Goal: Navigation & Orientation: Find specific page/section

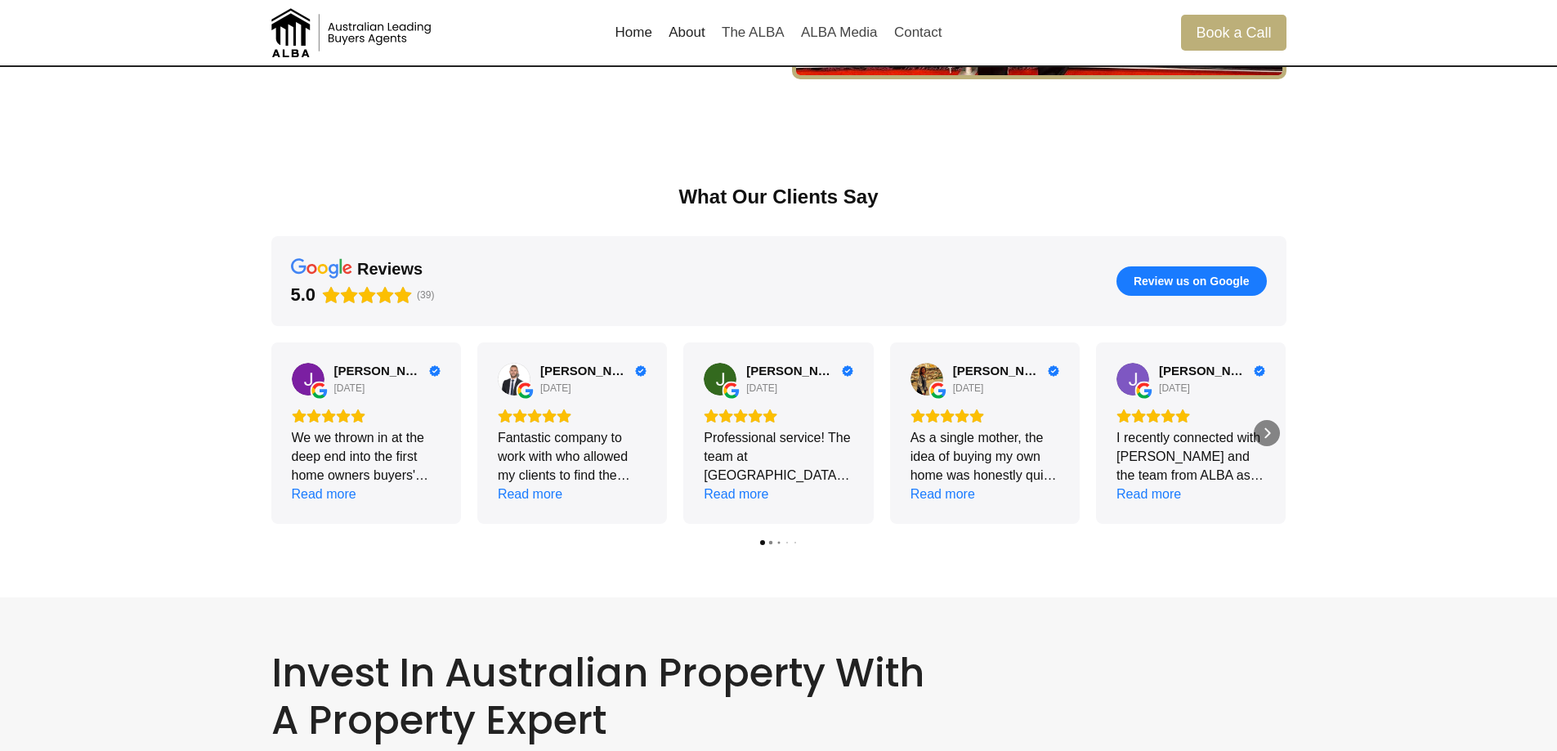
scroll to position [2206, 0]
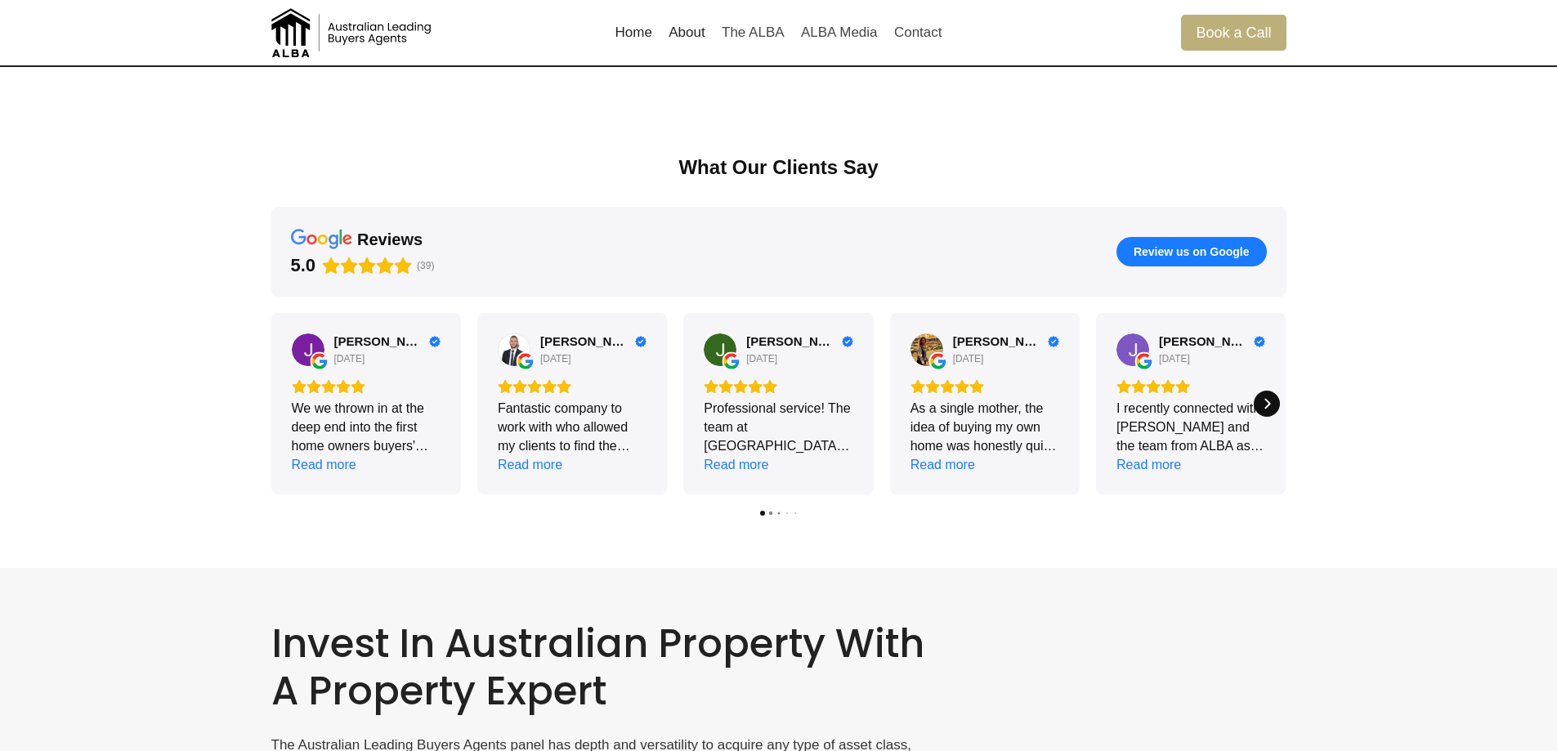
click at [1264, 403] on icon "Next" at bounding box center [1266, 403] width 13 height 13
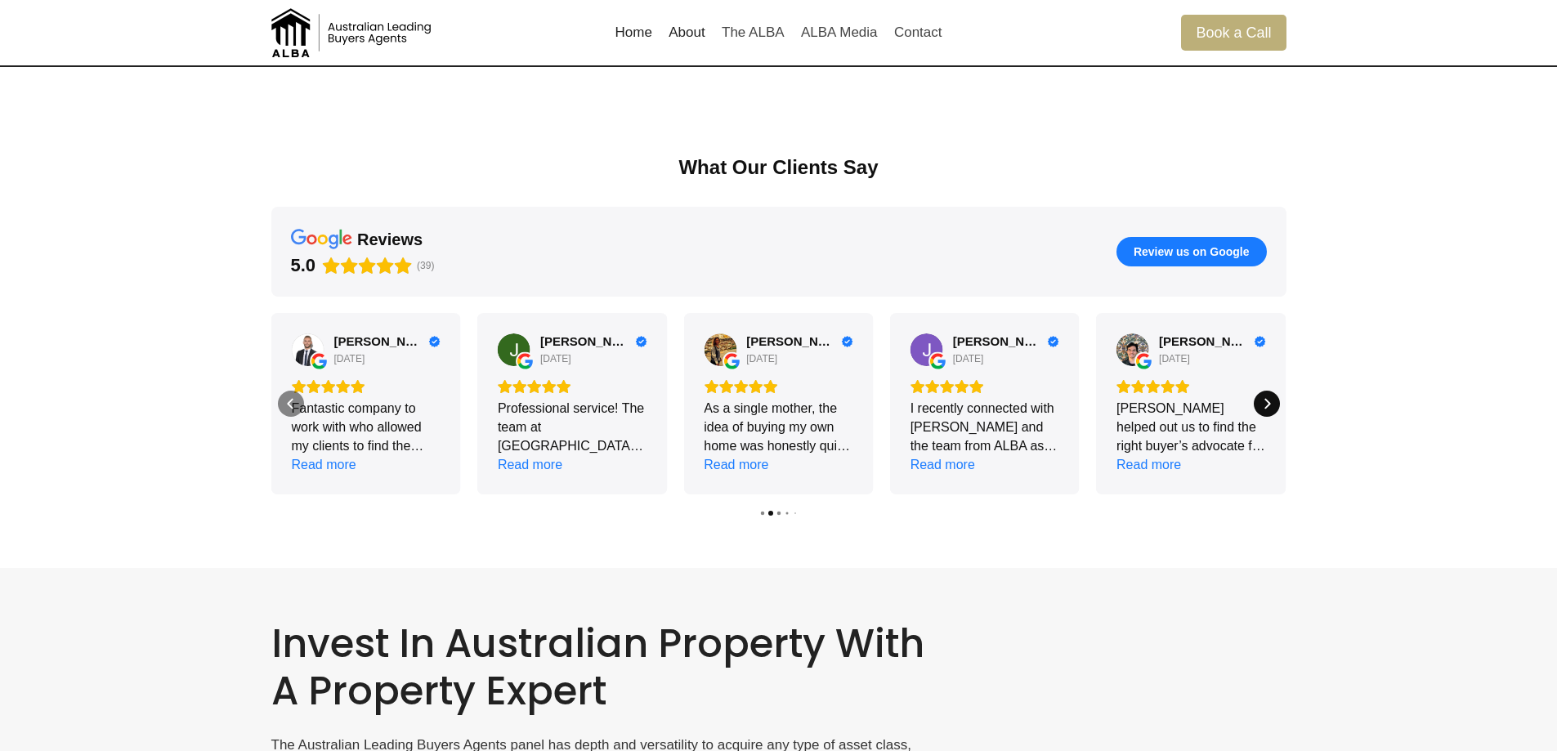
click at [1264, 403] on icon "Next" at bounding box center [1266, 403] width 13 height 13
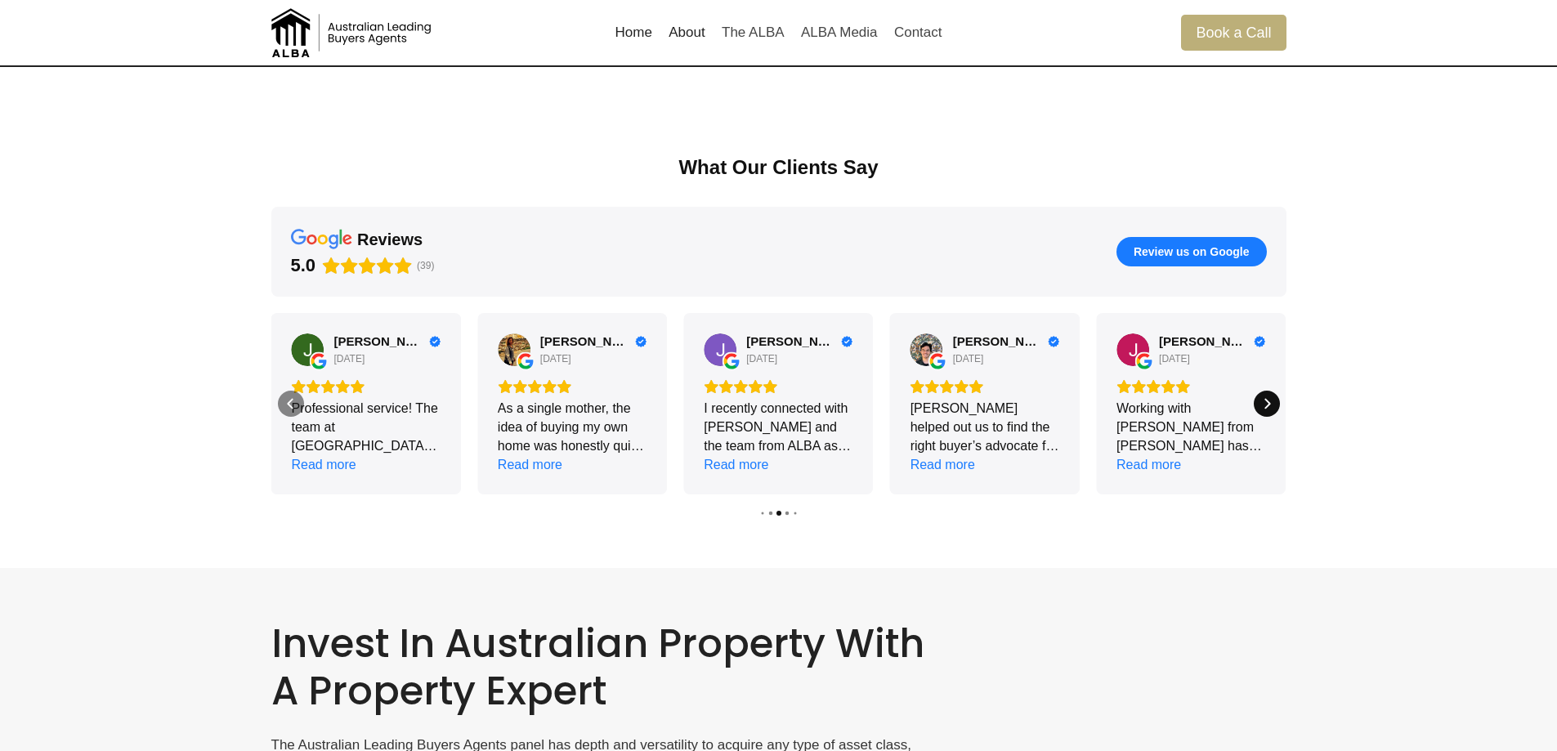
click at [1264, 403] on icon "Next" at bounding box center [1266, 403] width 13 height 13
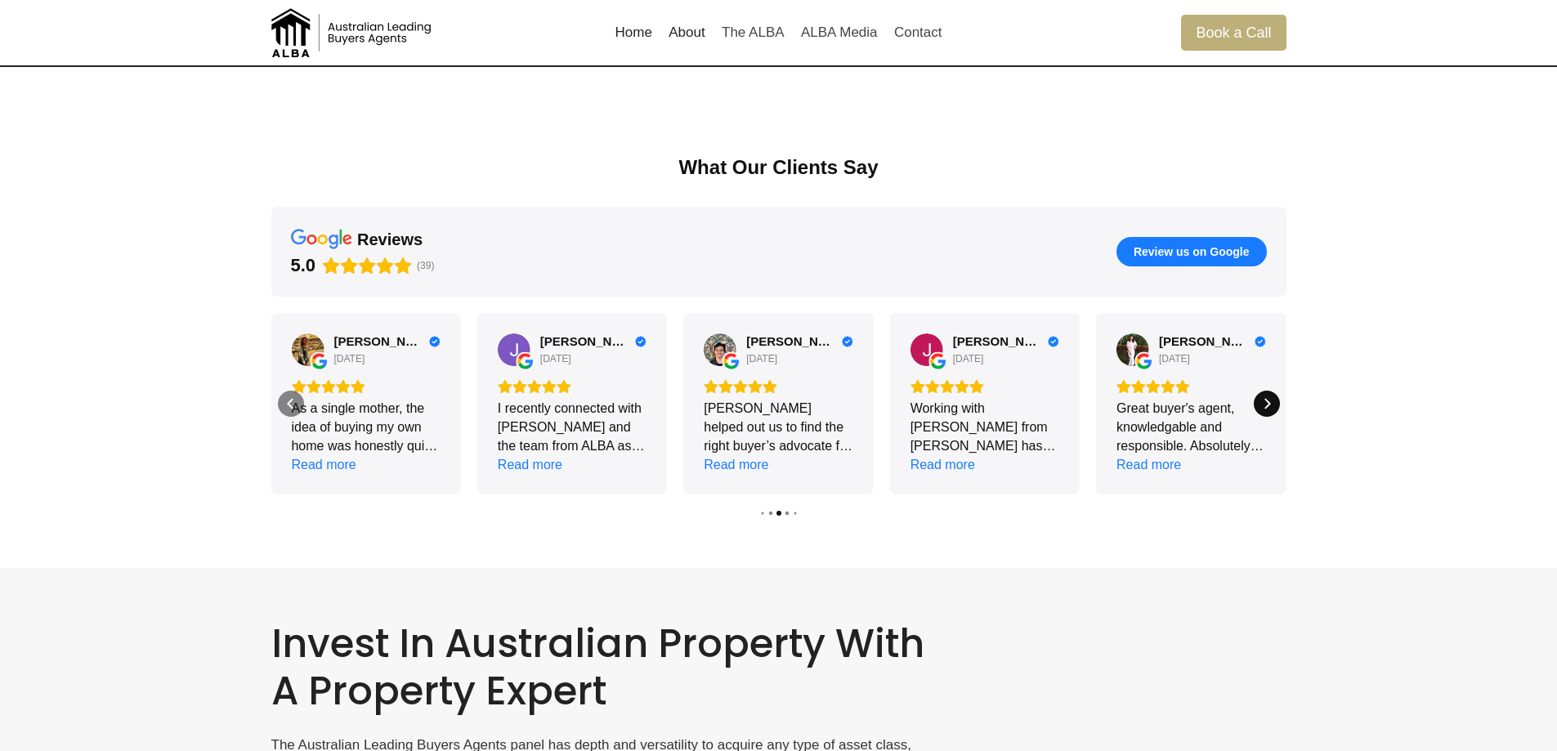
click at [1264, 403] on icon "Next" at bounding box center [1266, 403] width 13 height 13
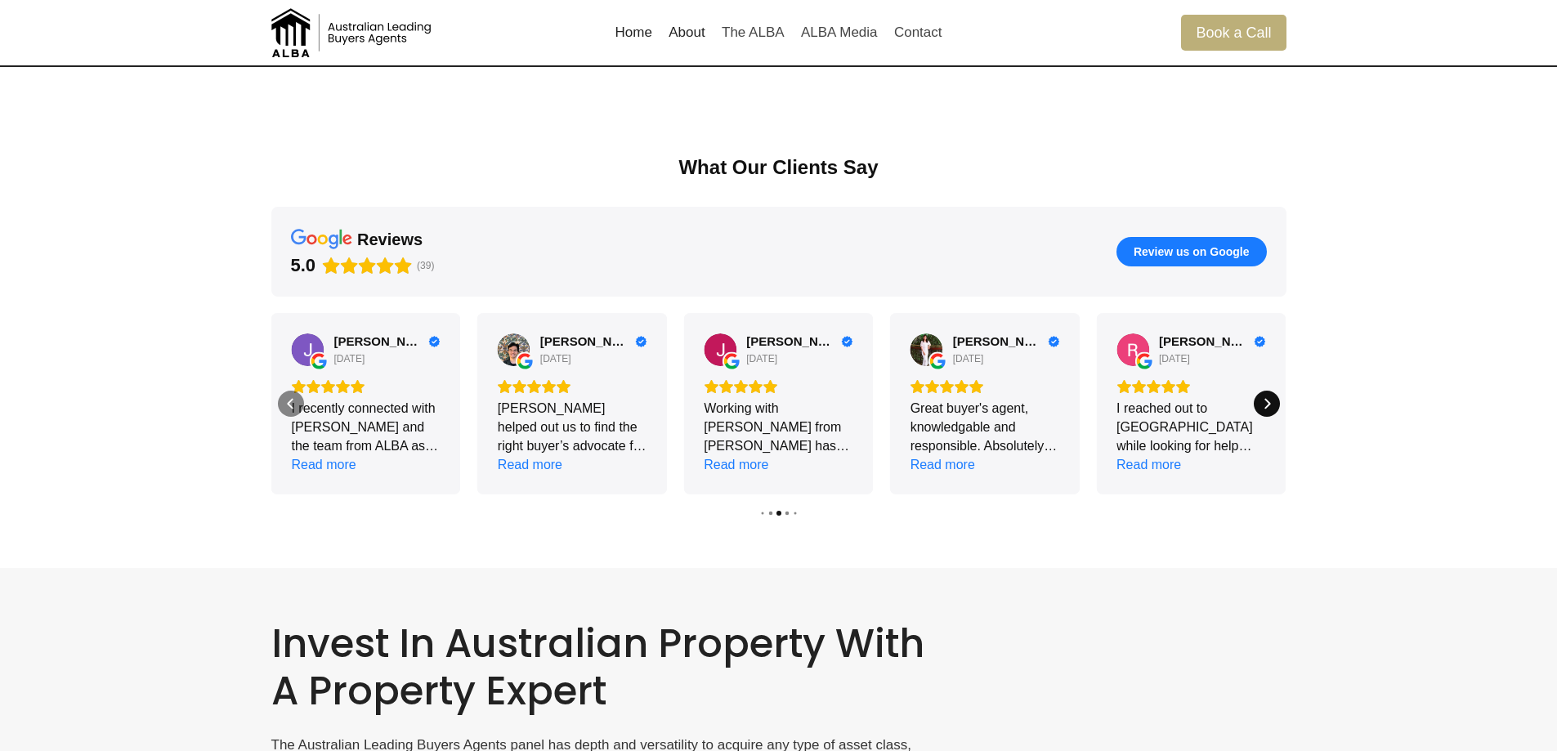
click at [1264, 403] on icon "Next" at bounding box center [1266, 403] width 13 height 13
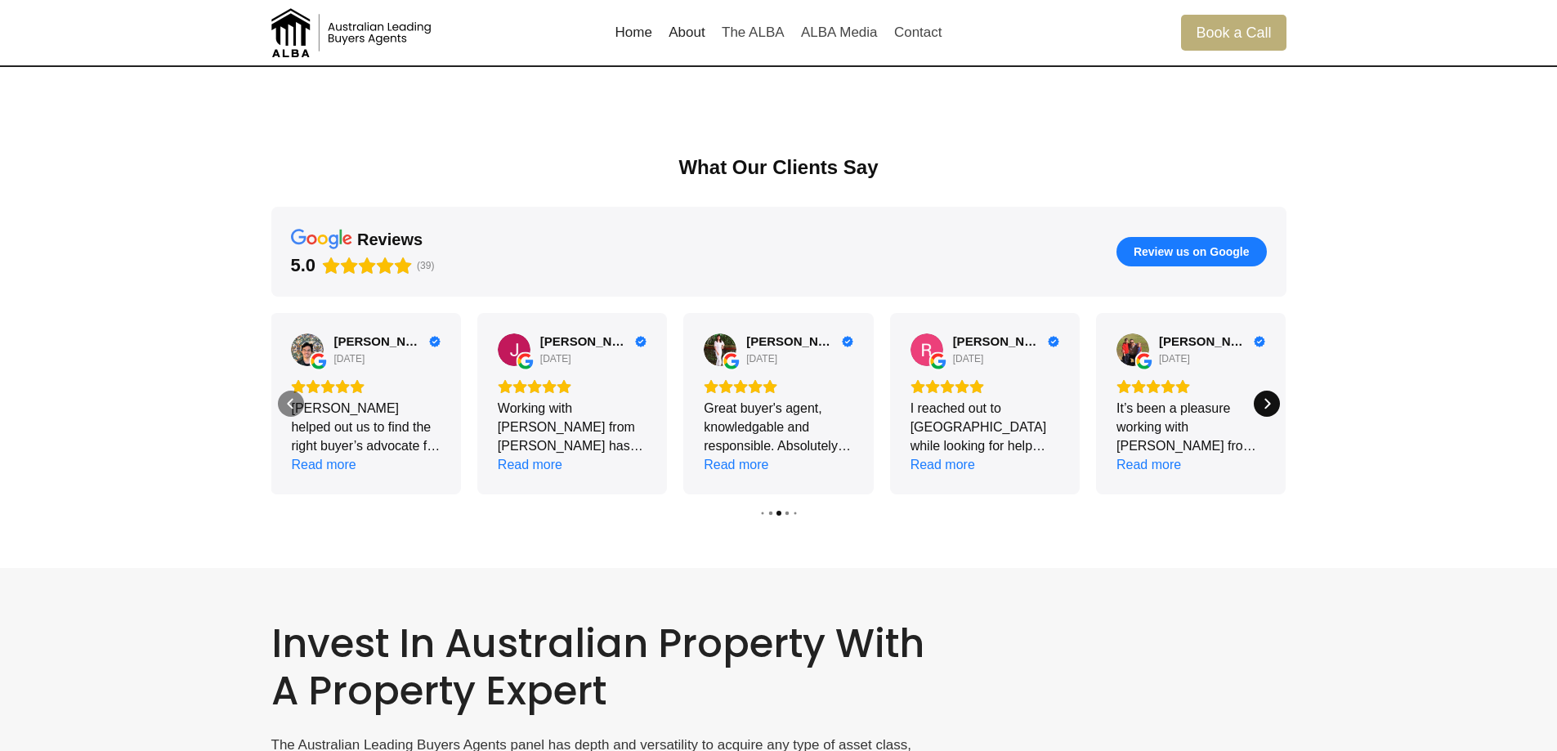
click at [1264, 403] on icon "Next" at bounding box center [1266, 403] width 13 height 13
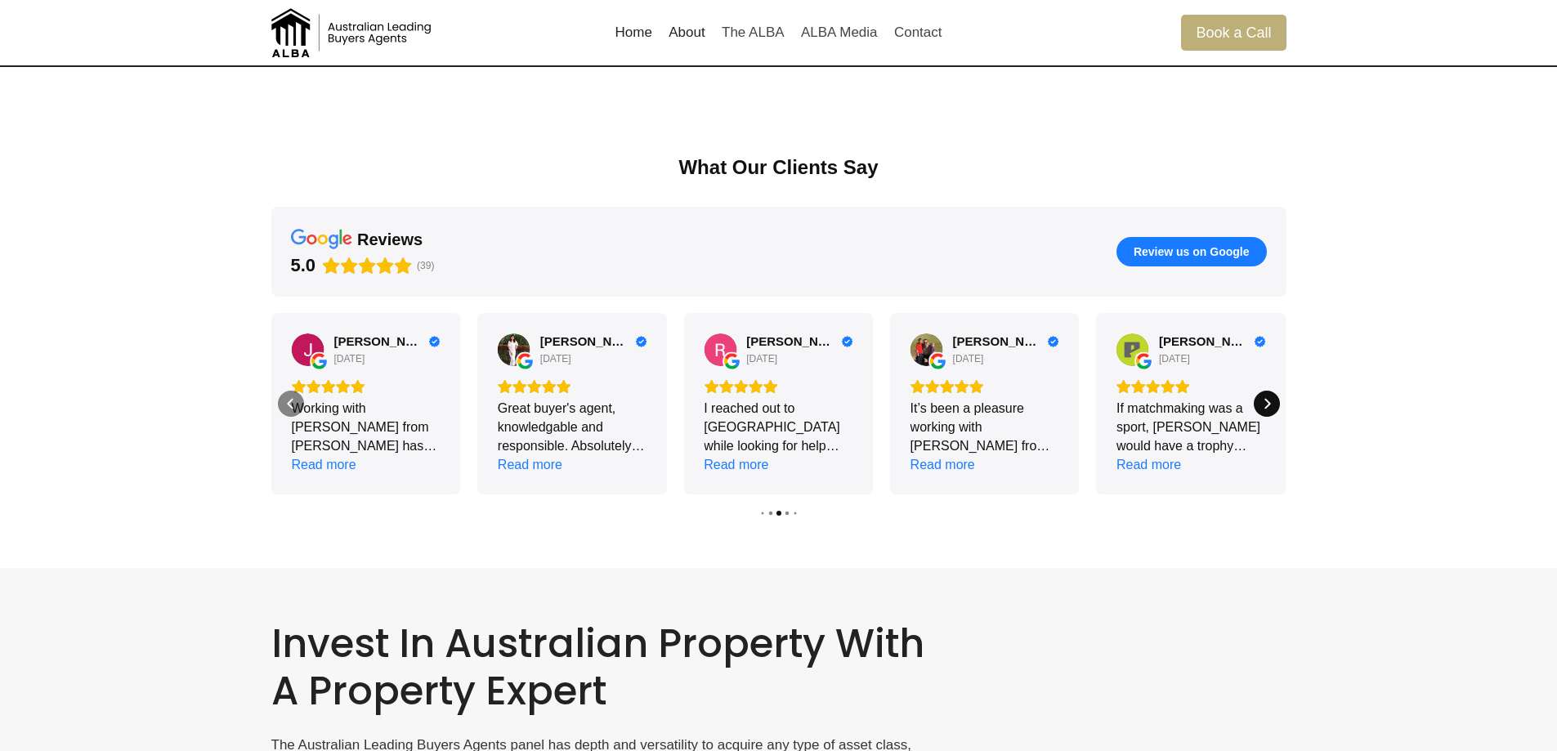
click at [1264, 403] on icon "Next" at bounding box center [1266, 403] width 13 height 13
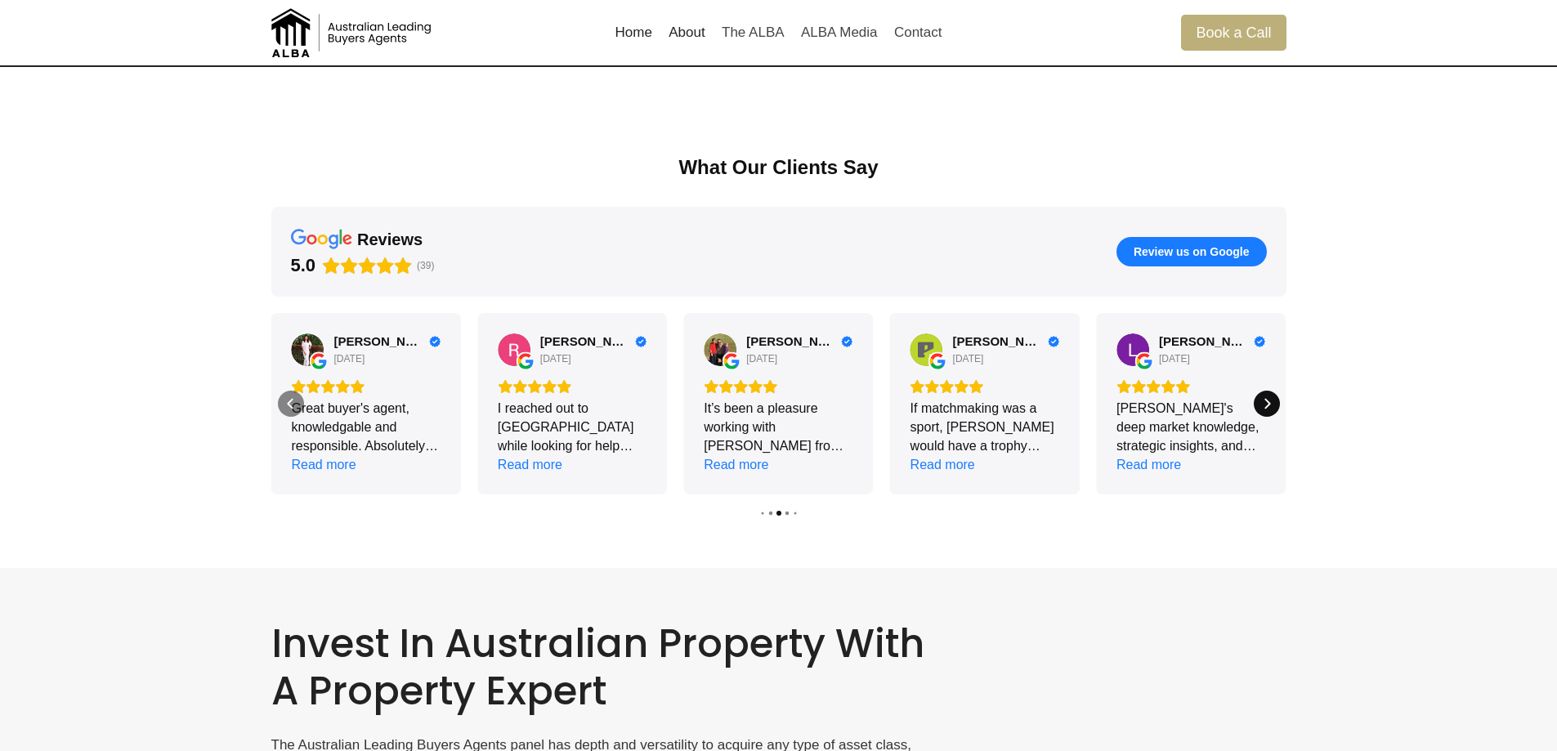
click at [1264, 403] on icon "Next" at bounding box center [1266, 403] width 13 height 13
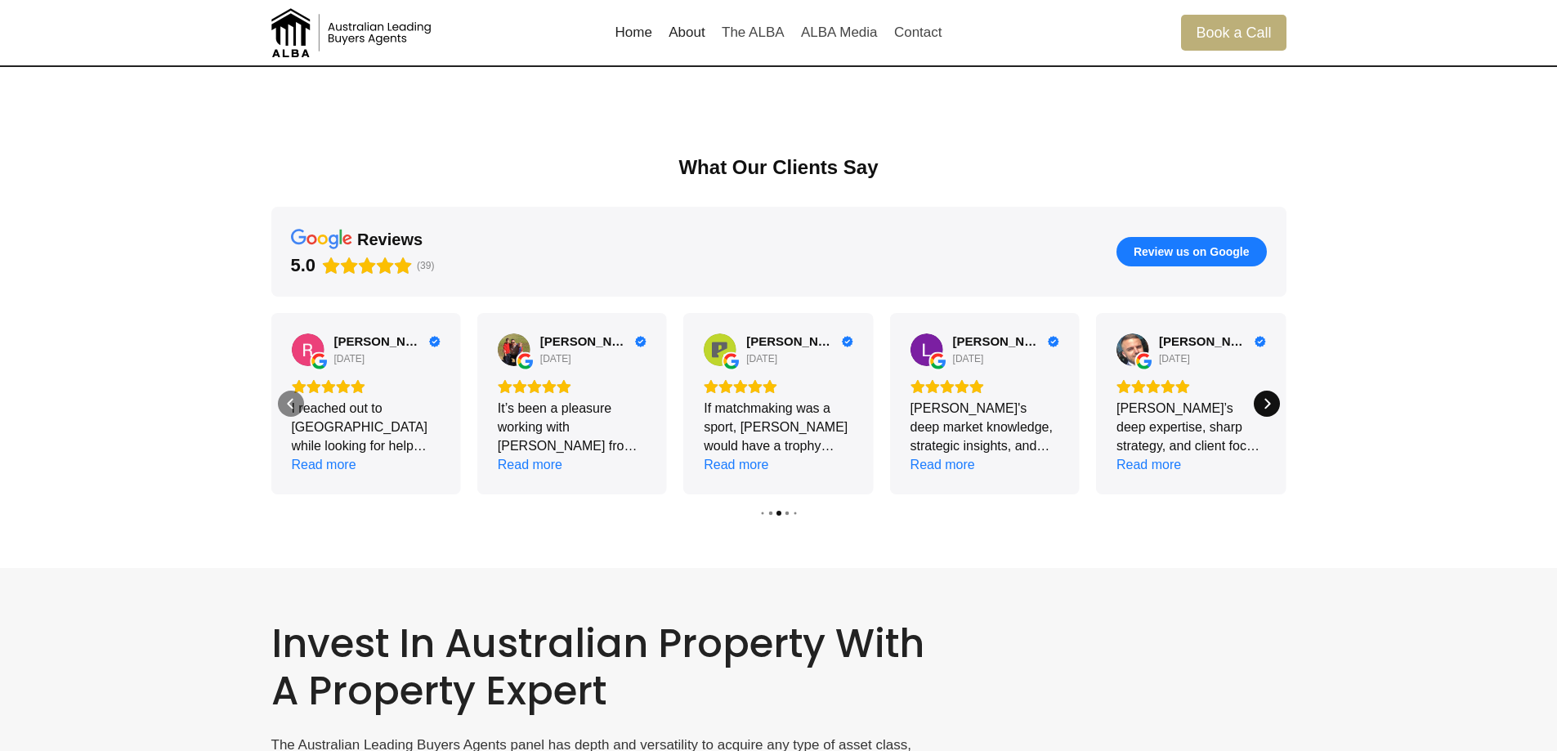
click at [1264, 403] on icon "Next" at bounding box center [1266, 403] width 13 height 13
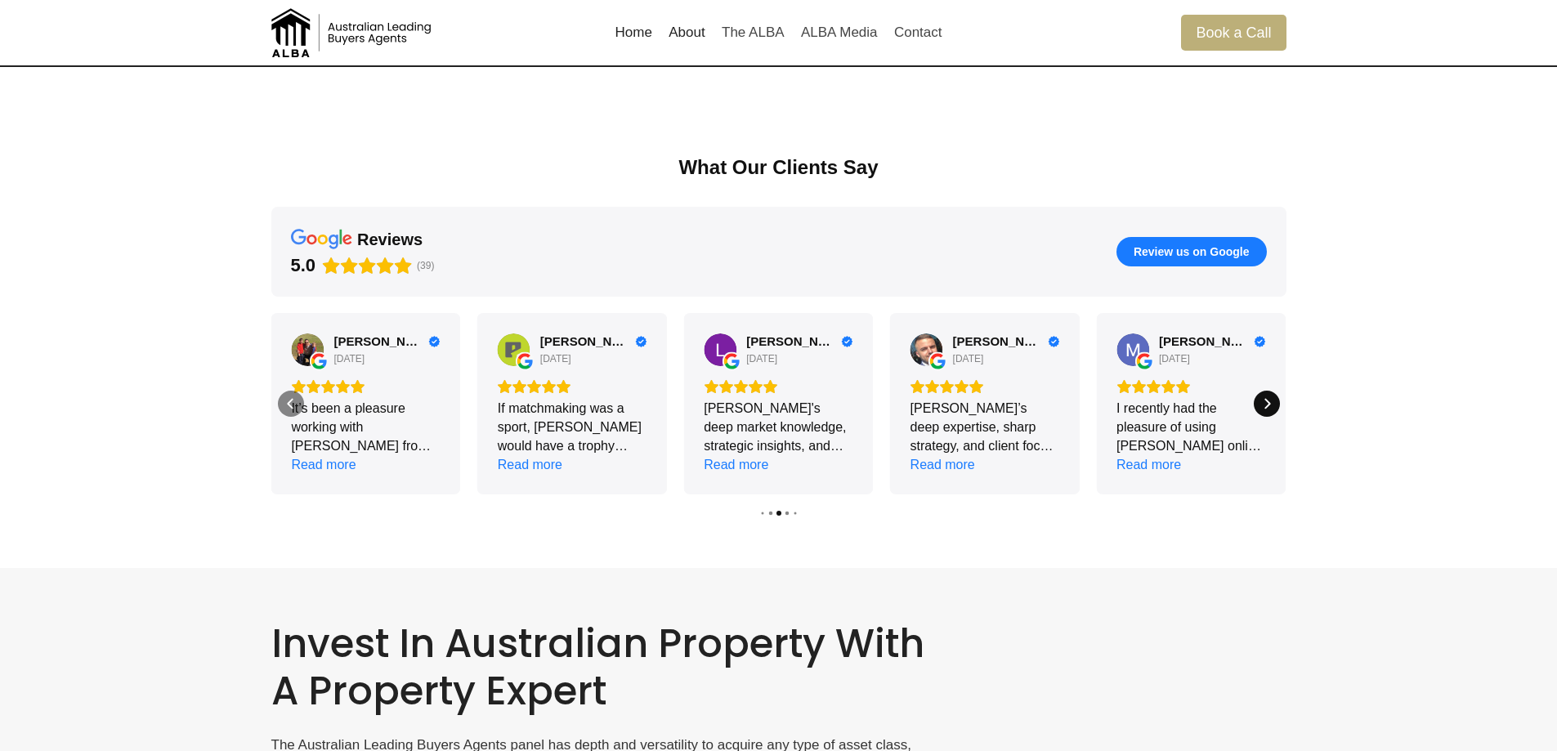
click at [1264, 403] on icon "Next" at bounding box center [1266, 403] width 13 height 13
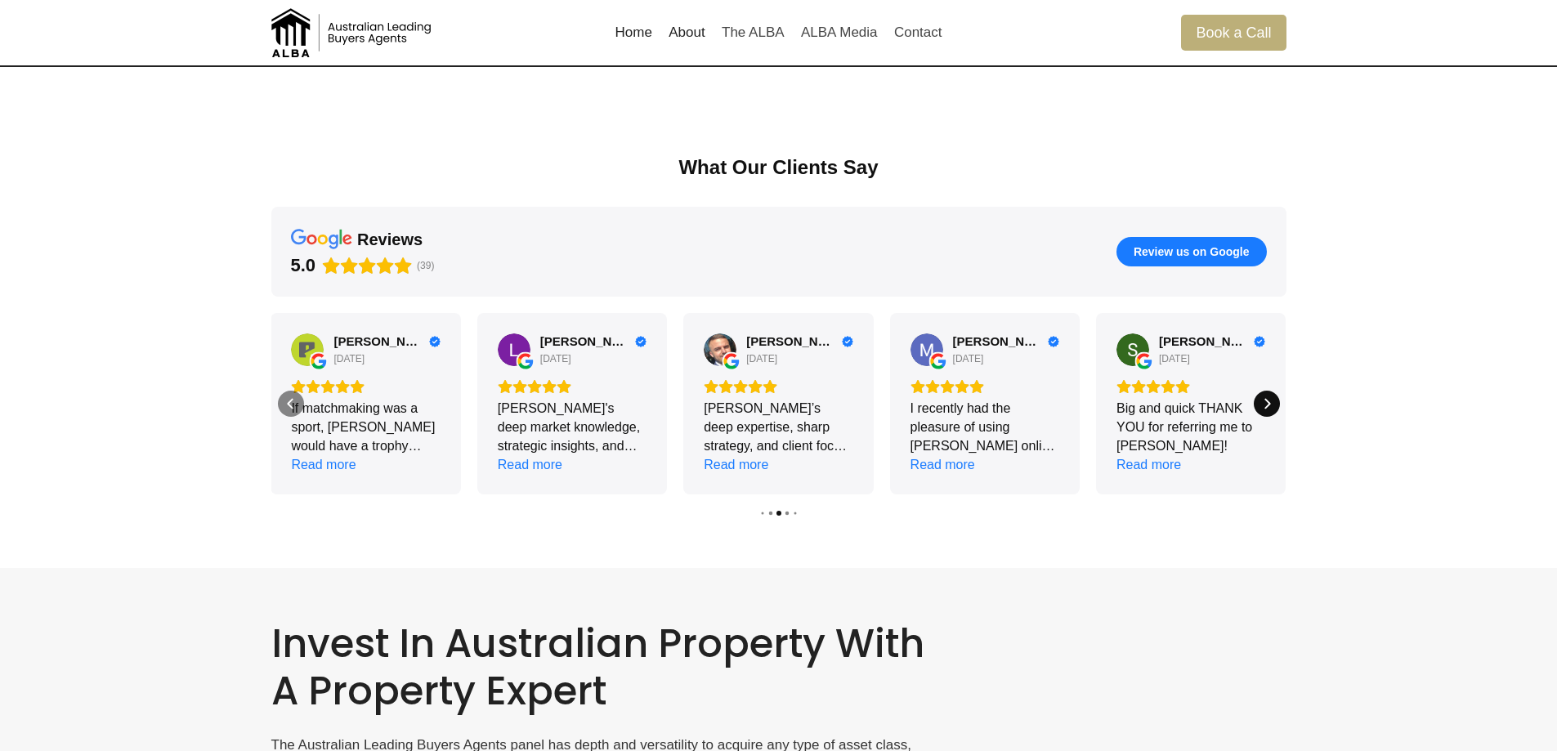
click at [1264, 403] on icon "Next" at bounding box center [1266, 403] width 13 height 13
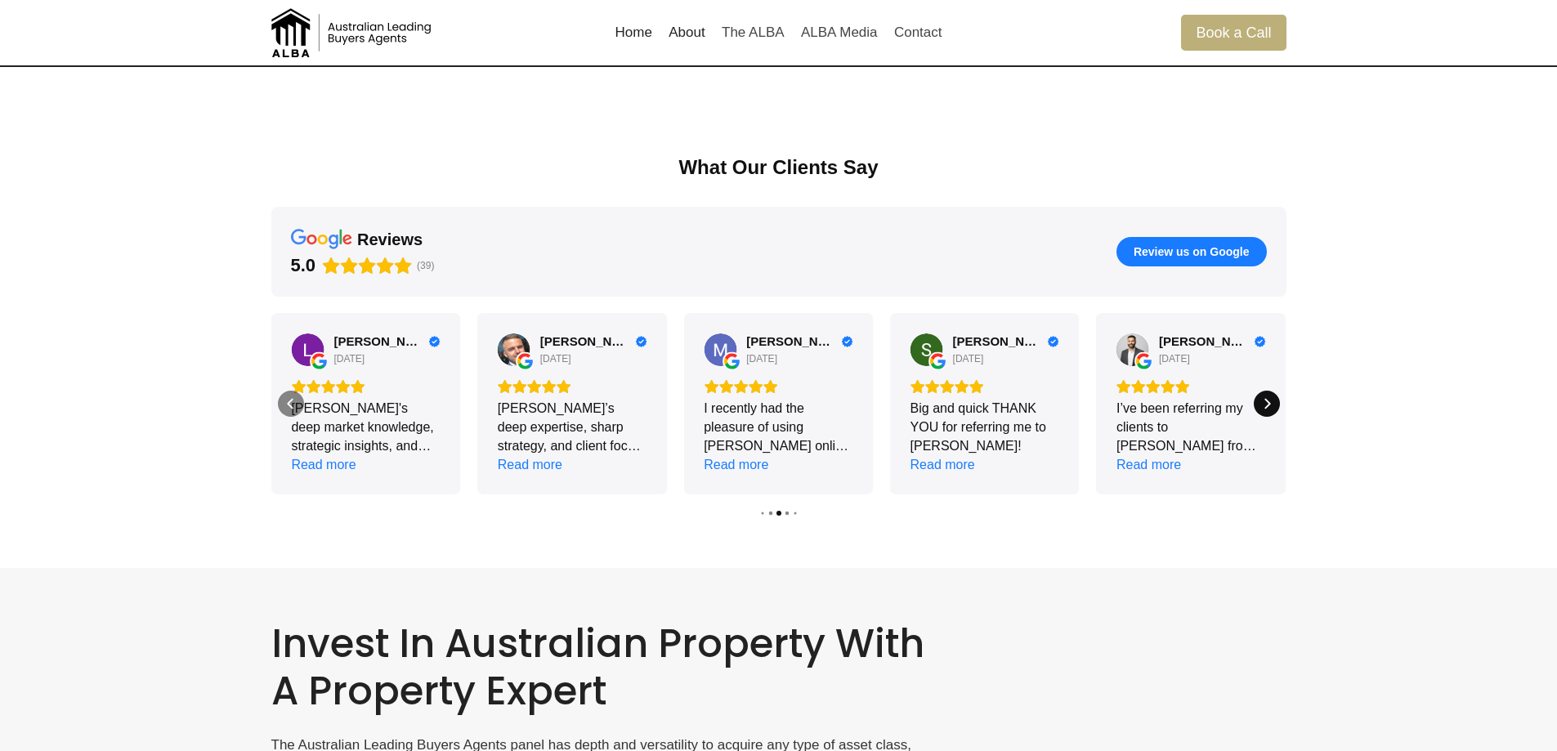
click at [1264, 403] on icon "Next" at bounding box center [1266, 403] width 13 height 13
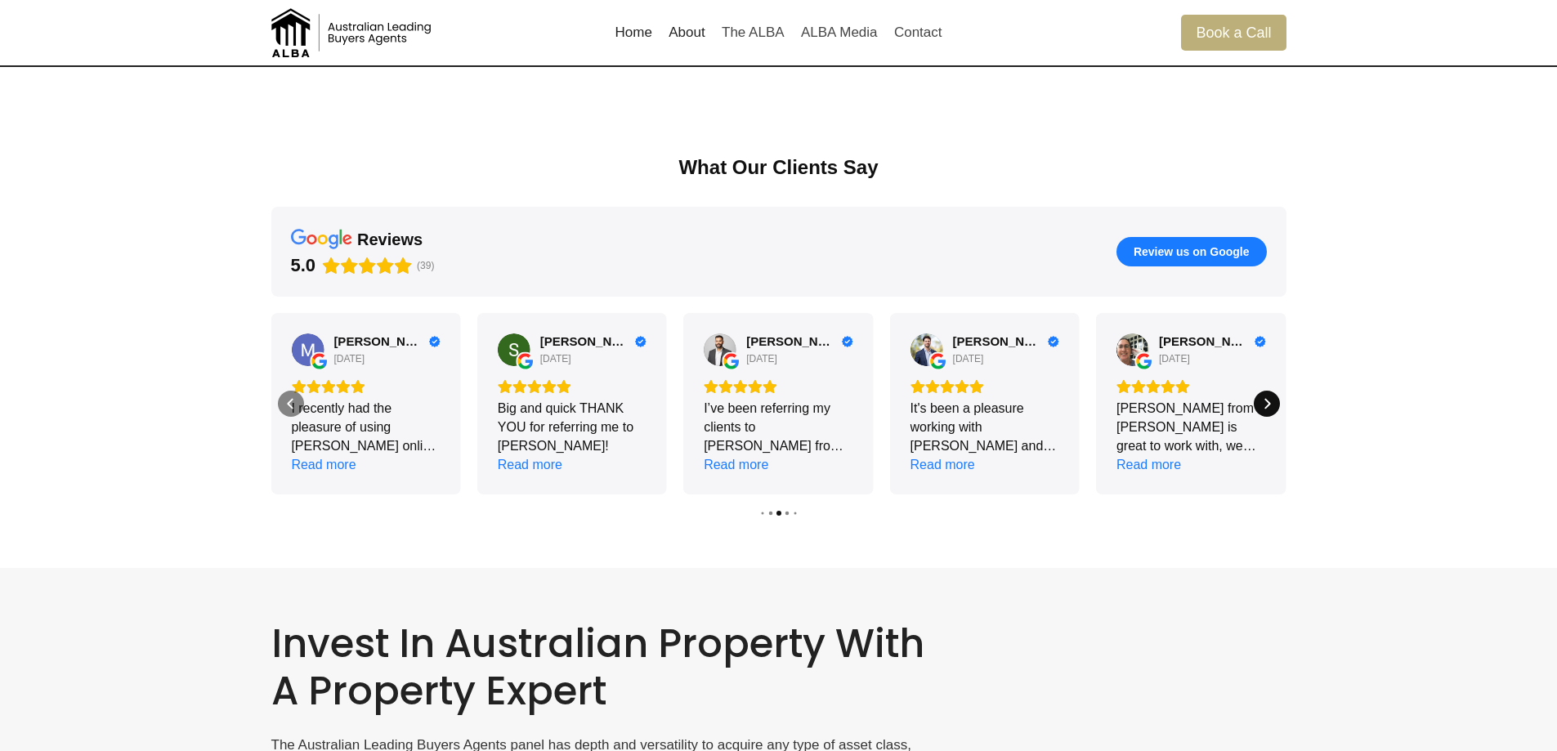
click at [1264, 403] on icon "Next" at bounding box center [1266, 403] width 13 height 13
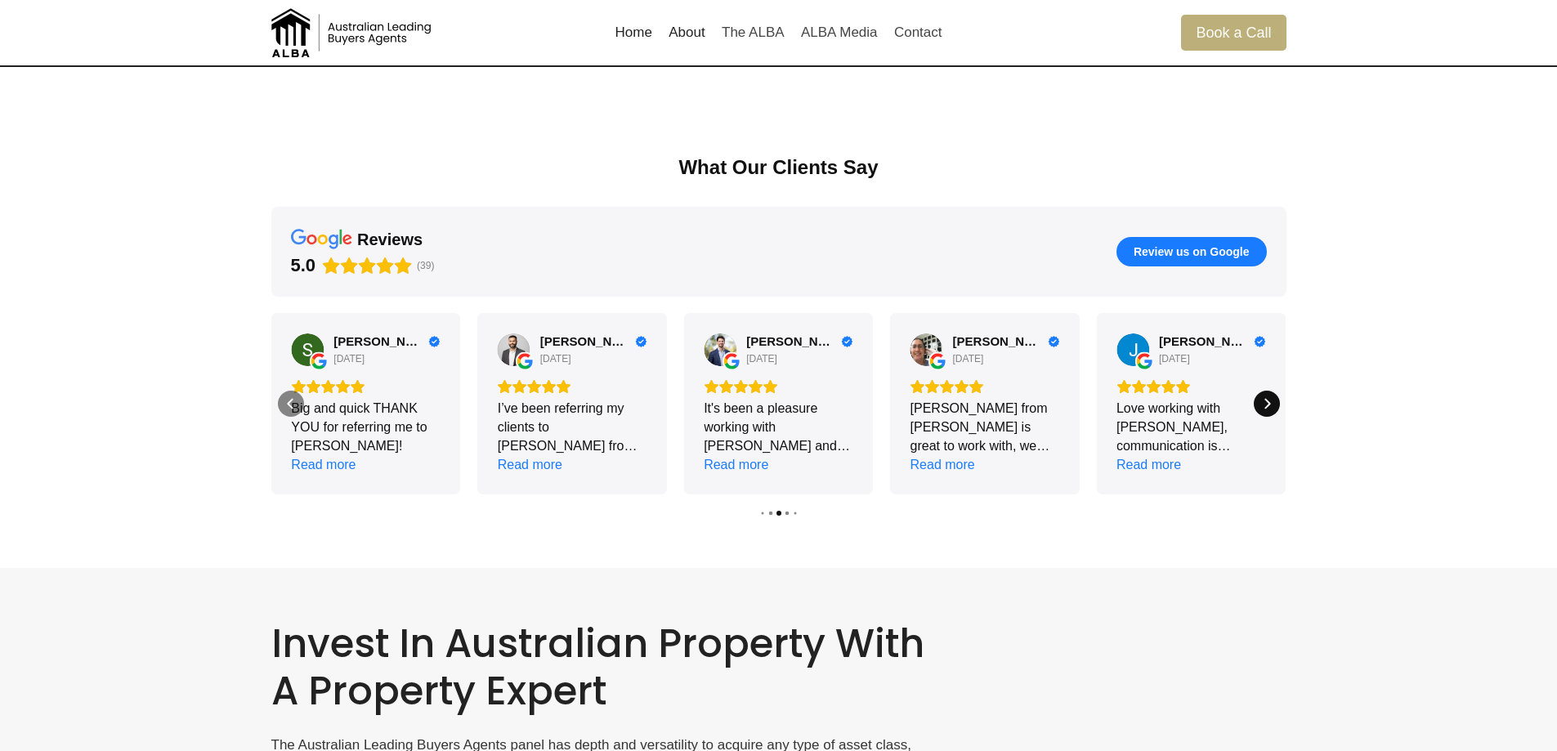
click at [1264, 403] on icon "Next" at bounding box center [1266, 403] width 13 height 13
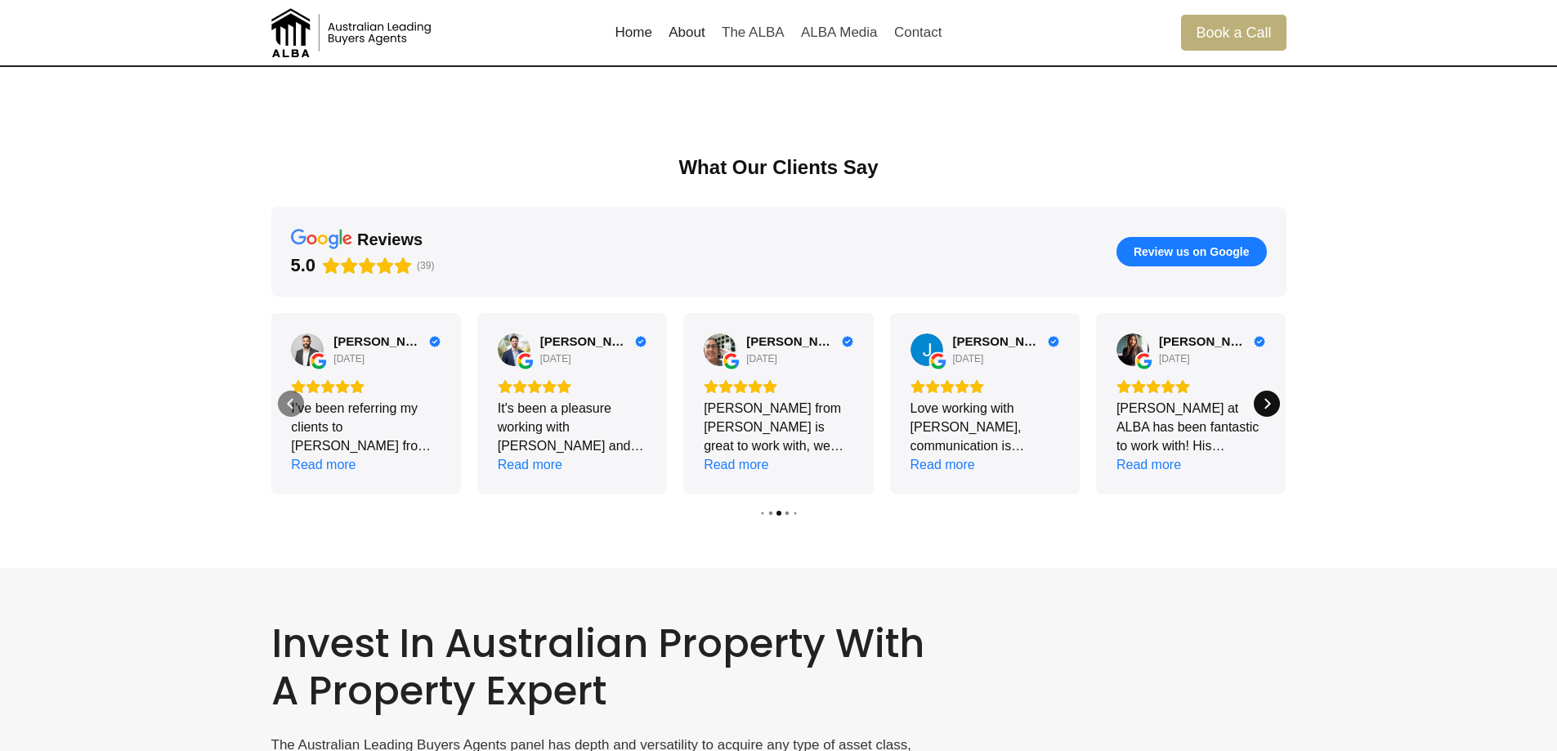
click at [1264, 403] on icon "Next" at bounding box center [1266, 403] width 13 height 13
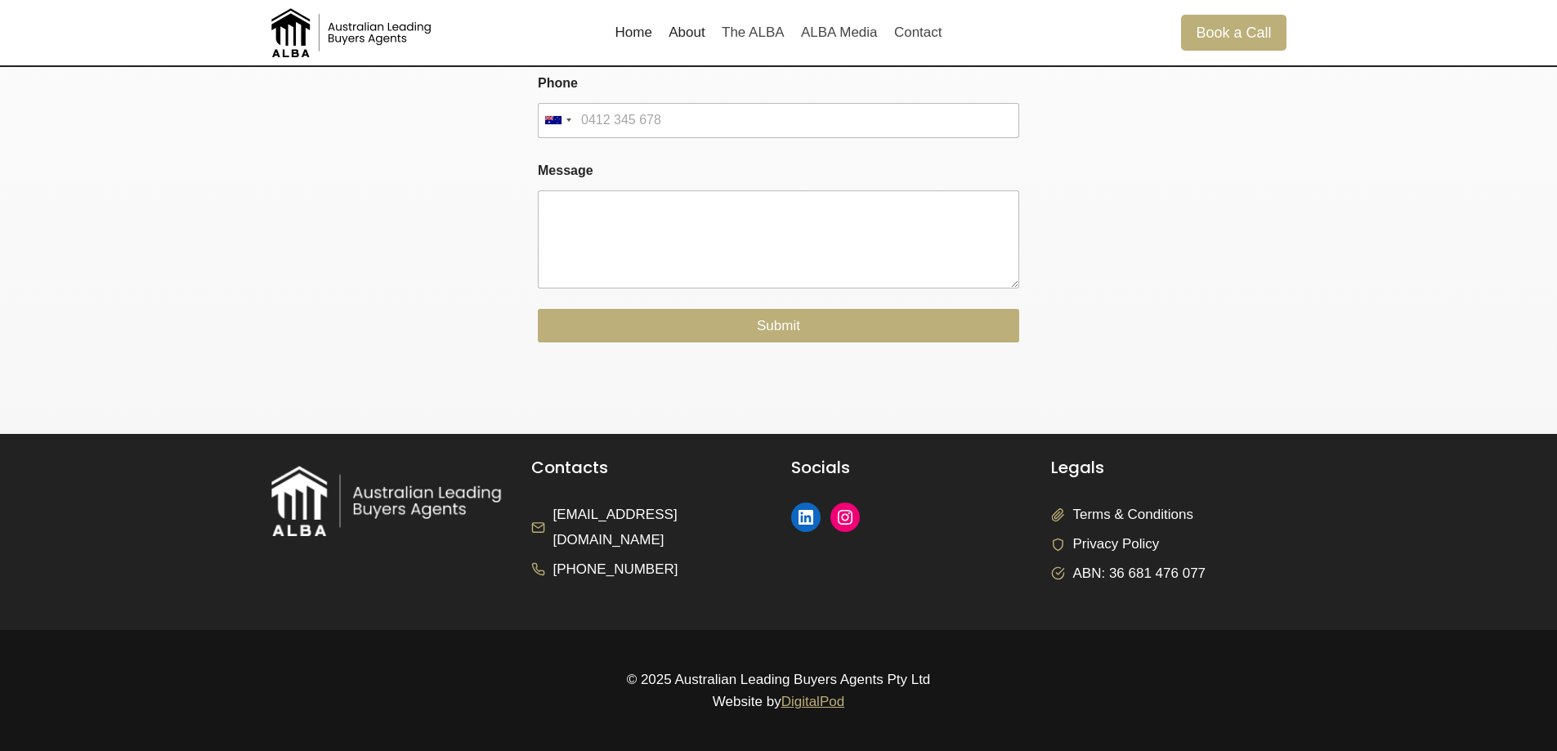
scroll to position [3272, 0]
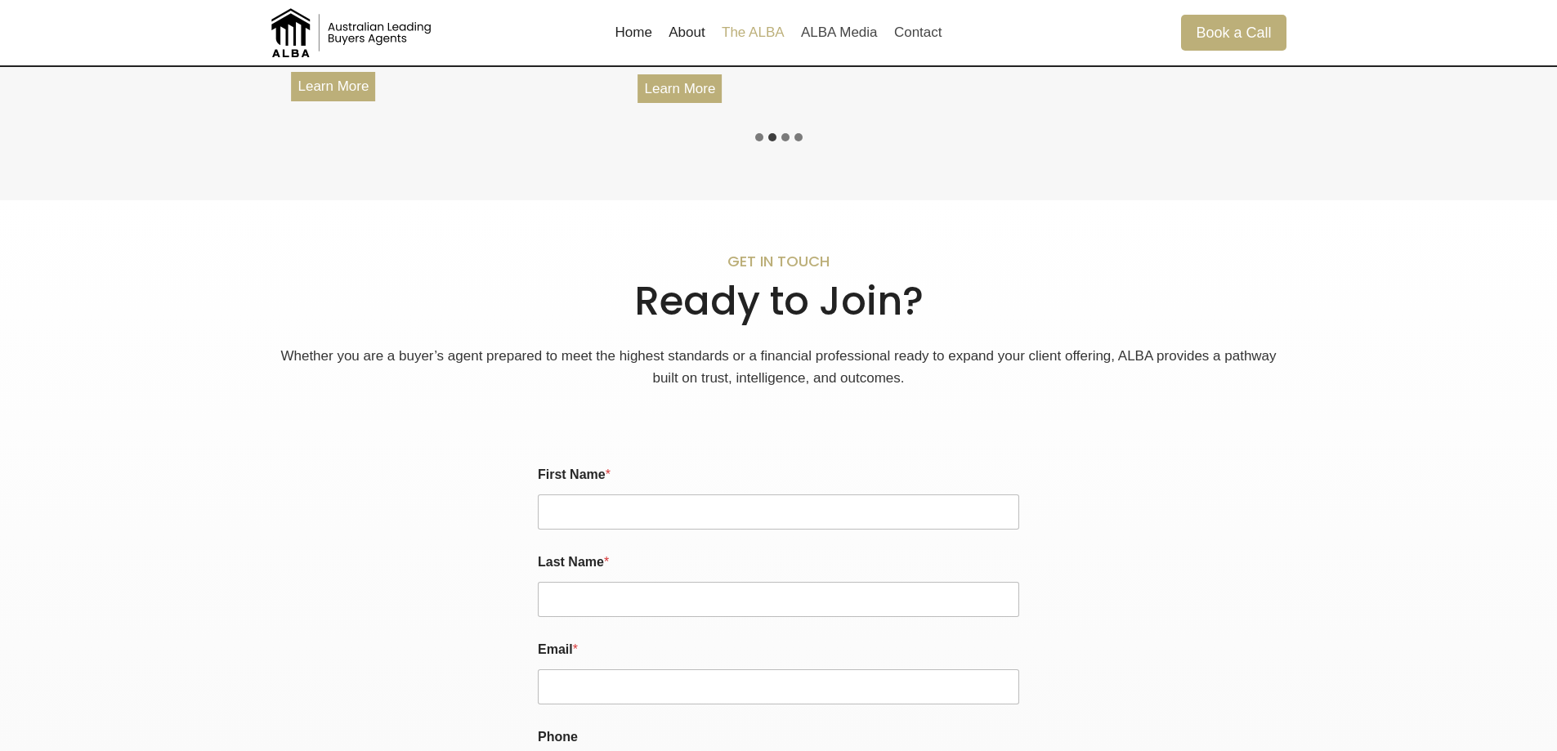
click at [744, 32] on link "The ALBA" at bounding box center [752, 32] width 79 height 39
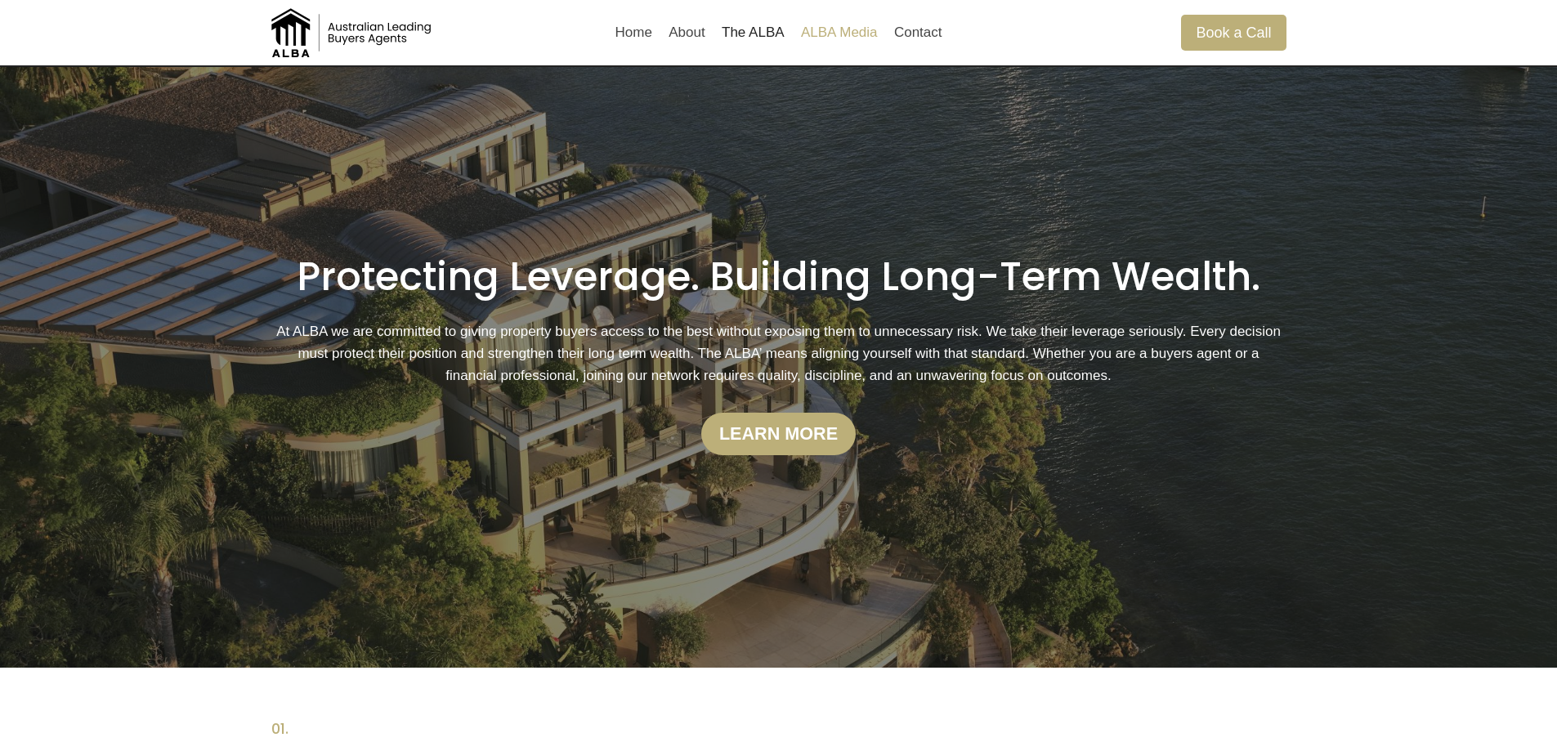
click at [834, 34] on link "ALBA Media" at bounding box center [839, 32] width 93 height 39
